Goal: Information Seeking & Learning: Learn about a topic

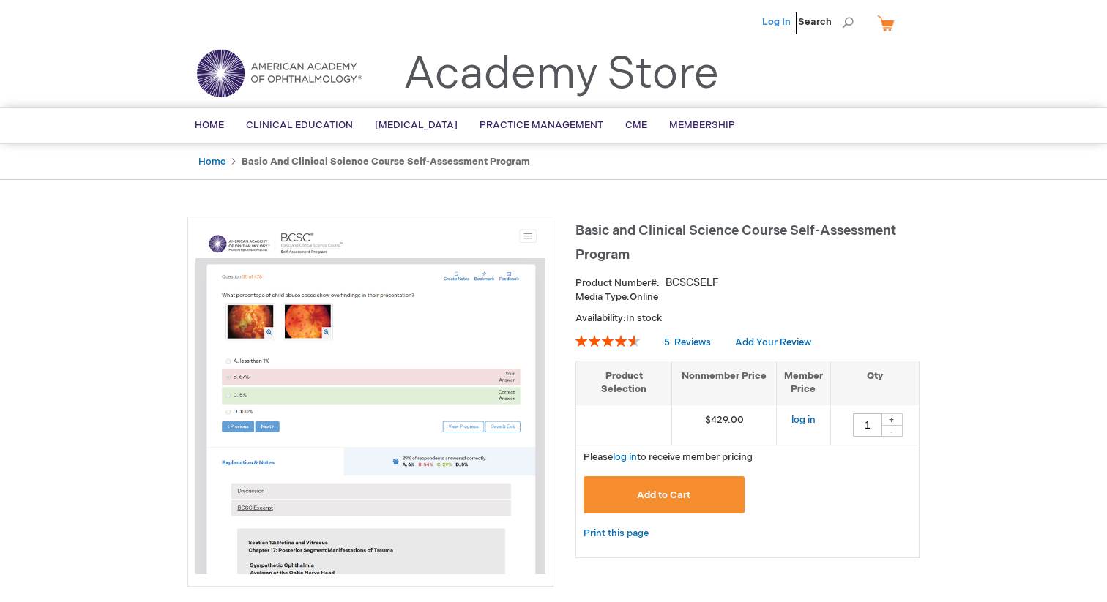
click at [771, 17] on link "Log In" at bounding box center [776, 22] width 29 height 12
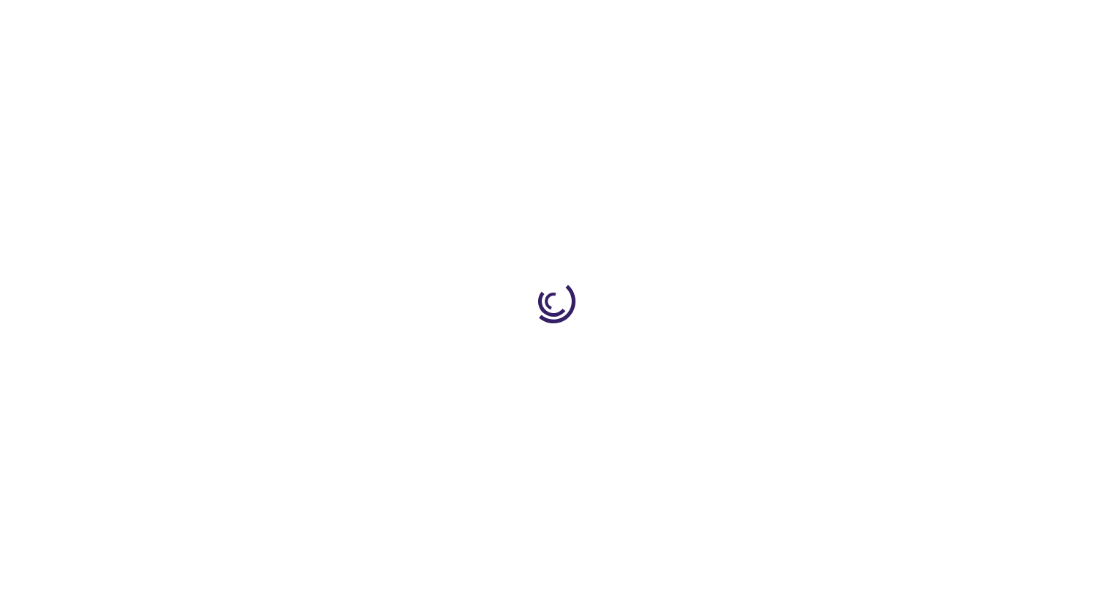
type input "1"
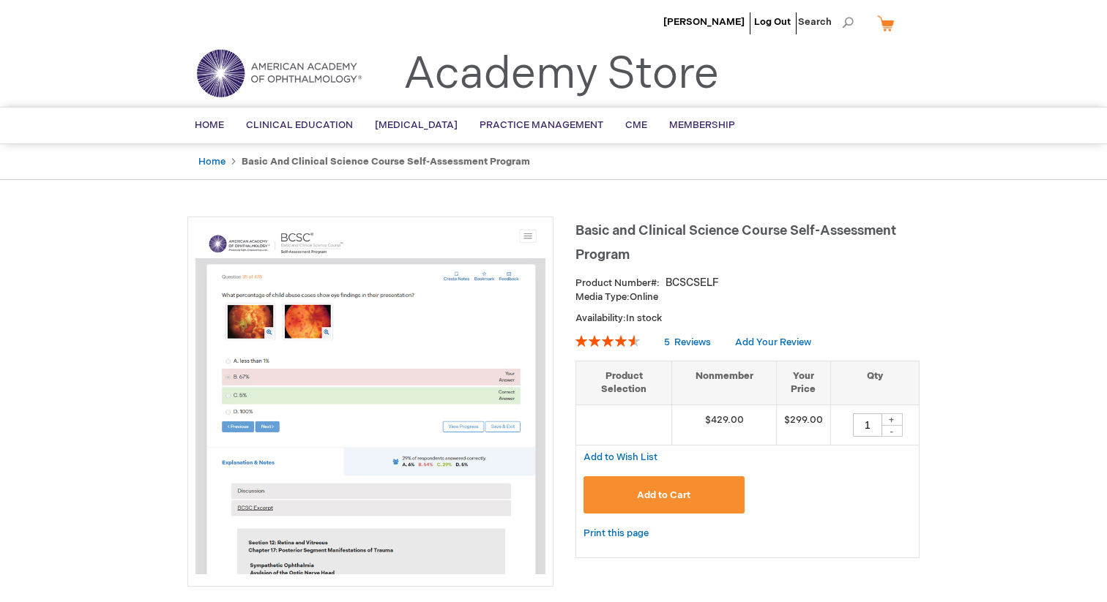
click at [249, 52] on img at bounding box center [279, 73] width 176 height 53
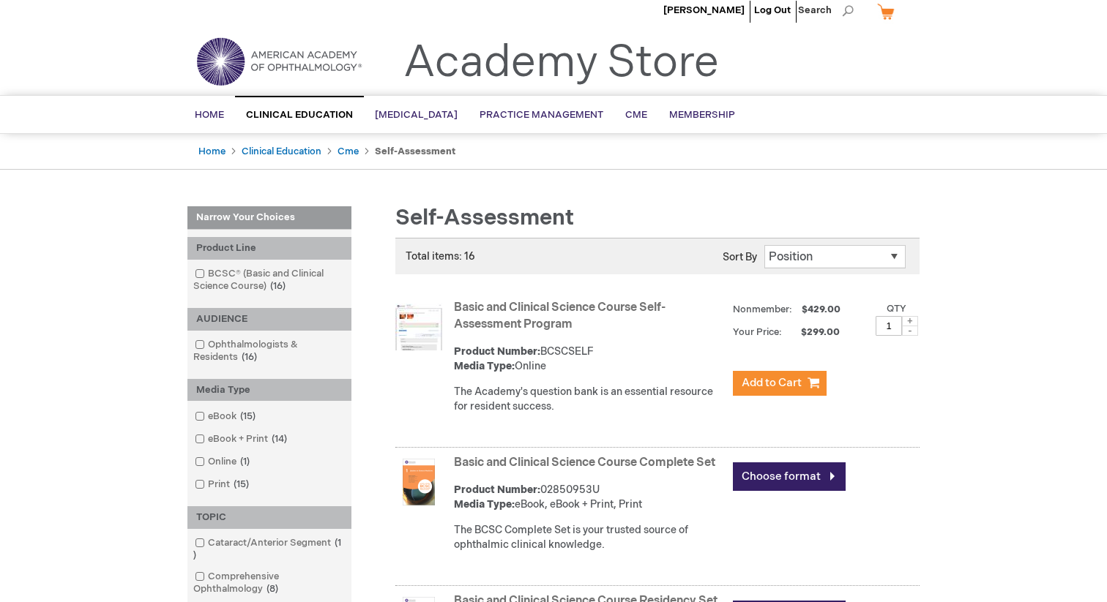
scroll to position [15, 0]
